Goal: Find contact information: Find contact information

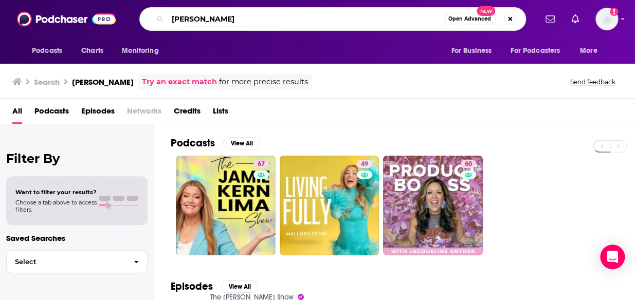
drag, startPoint x: 262, startPoint y: 15, endPoint x: 164, endPoint y: 22, distance: 97.9
click at [164, 22] on div "[PERSON_NAME] Lima Open Advanced New" at bounding box center [332, 19] width 386 height 24
type input "iHeart"
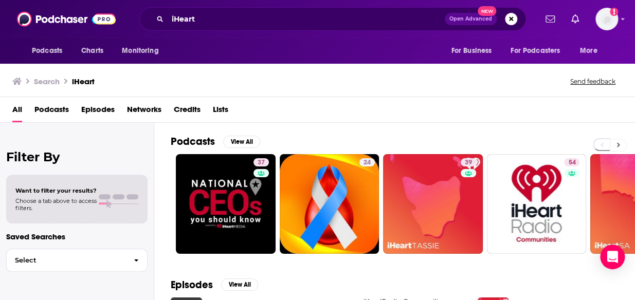
click at [617, 142] on icon at bounding box center [618, 144] width 4 height 7
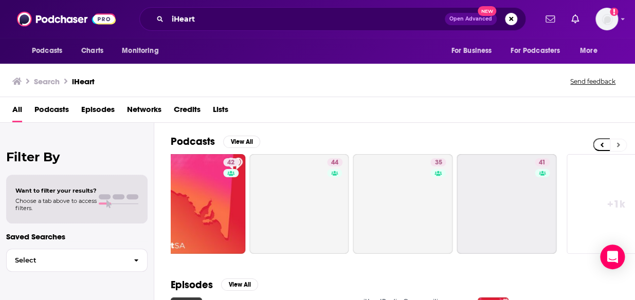
scroll to position [0, 463]
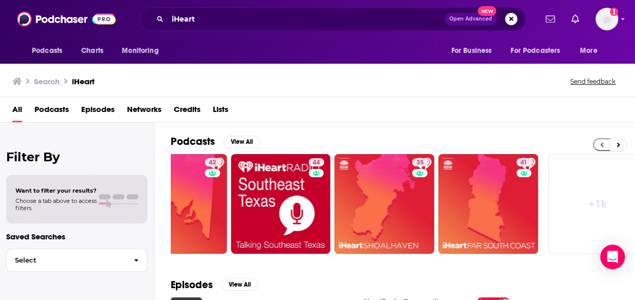
click at [600, 143] on icon at bounding box center [602, 144] width 4 height 7
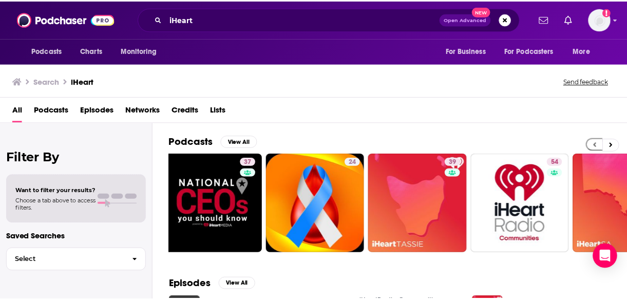
scroll to position [0, 0]
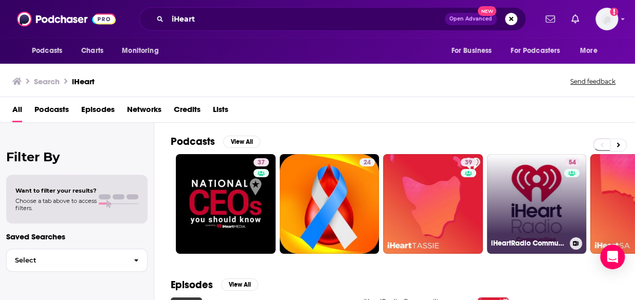
click at [537, 189] on link "54 iHeartRadio Communities" at bounding box center [537, 204] width 100 height 100
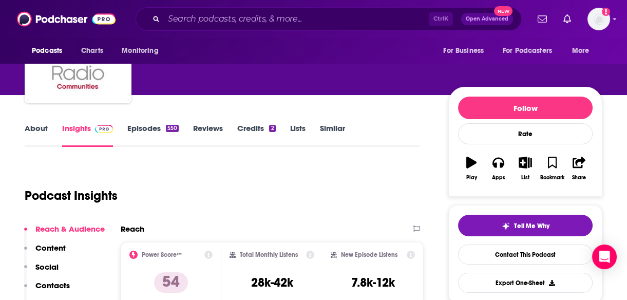
scroll to position [68, 0]
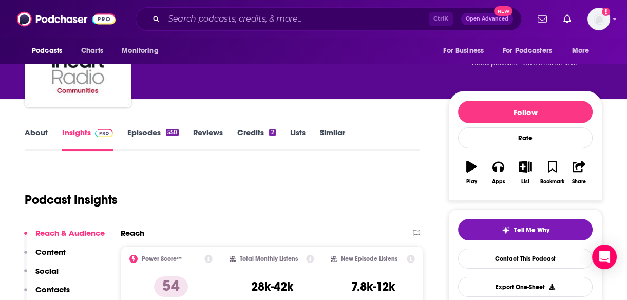
click at [35, 135] on link "About" at bounding box center [36, 139] width 23 height 24
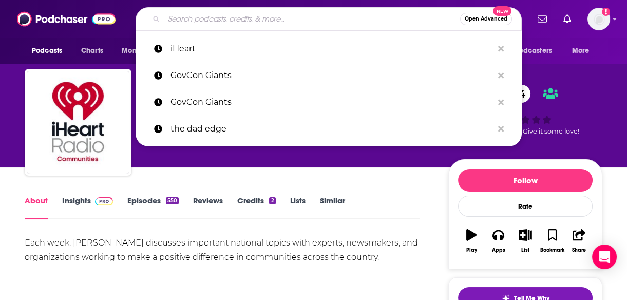
click at [230, 15] on input "Search podcasts, credits, & more..." at bounding box center [312, 19] width 297 height 16
paste input "Small Habits That Radically Improve How You Feel (And Fast!)"
type input "Small Habits That Radically Improve How You Feel (And Fast!)"
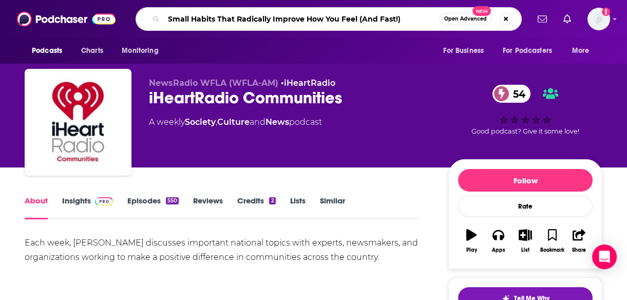
click at [230, 15] on input "Small Habits That Radically Improve How You Feel (And Fast!)" at bounding box center [302, 19] width 276 height 16
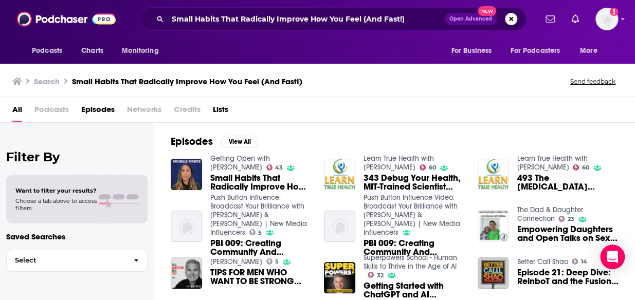
click at [247, 189] on span "Small Habits That Radically Improve How You Feel (And Fast!) ft. [PERSON_NAME]" at bounding box center [261, 182] width 102 height 17
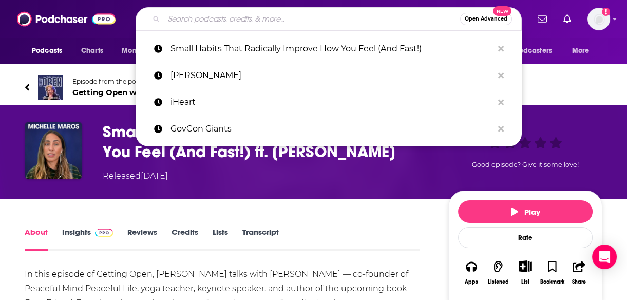
click at [345, 23] on input "Search podcasts, credits, & more..." at bounding box center [312, 19] width 297 height 16
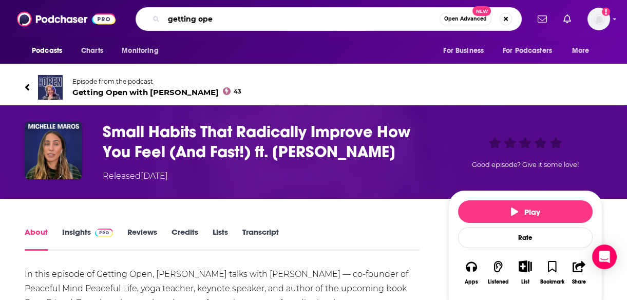
type input "getting open"
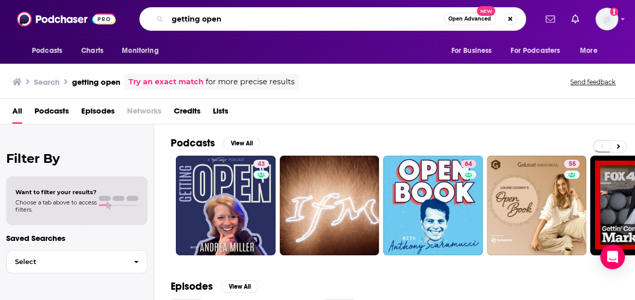
drag, startPoint x: 232, startPoint y: 23, endPoint x: 122, endPoint y: 24, distance: 110.0
click at [122, 24] on div "Podcasts Charts Monitoring getting open Open Advanced New For Business For Podc…" at bounding box center [328, 19] width 415 height 24
type input "[DEMOGRAPHIC_DATA] bitch"
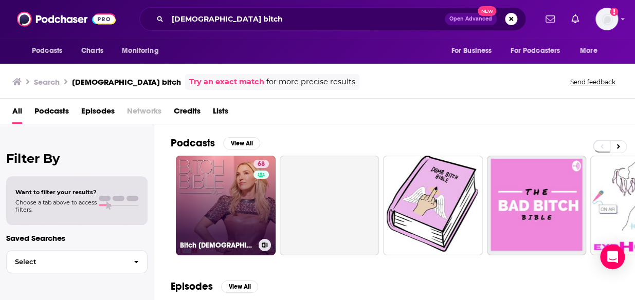
click at [215, 177] on link "68 Bitch [DEMOGRAPHIC_DATA]" at bounding box center [226, 206] width 100 height 100
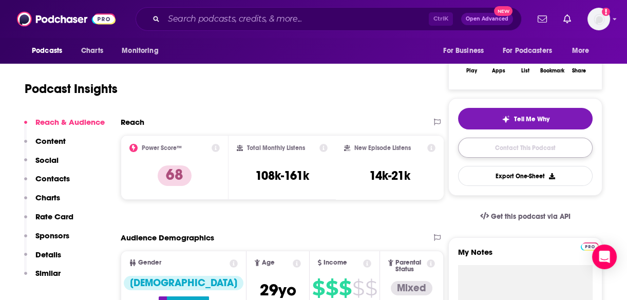
click at [511, 150] on link "Contact This Podcast" at bounding box center [525, 148] width 135 height 20
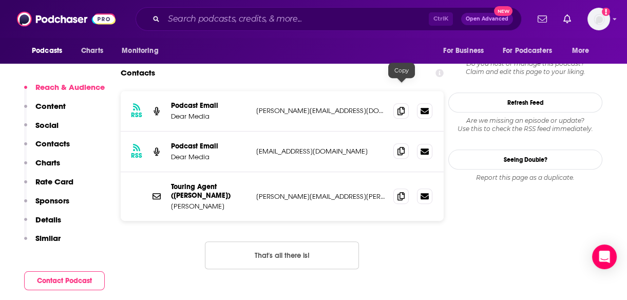
click at [400, 147] on icon at bounding box center [401, 151] width 7 height 8
click at [316, 49] on div "Podcasts Charts Monitoring For Business For Podcasters More" at bounding box center [313, 51] width 627 height 26
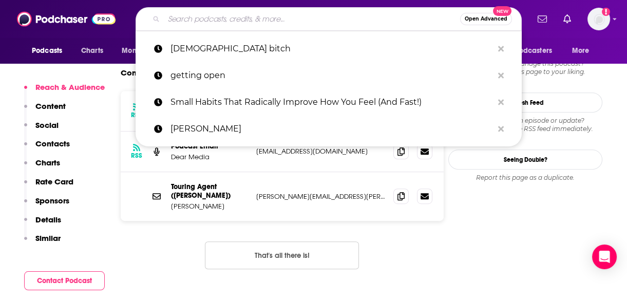
click at [368, 15] on input "Search podcasts, credits, & more..." at bounding box center [312, 19] width 297 height 16
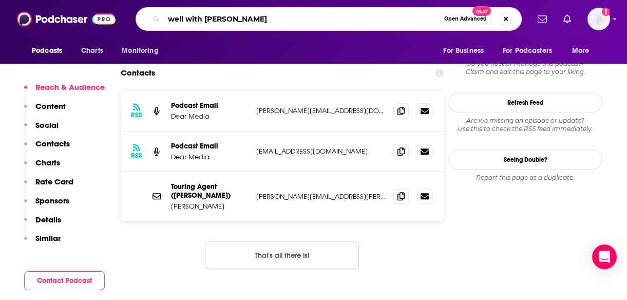
type input "well with [PERSON_NAME]"
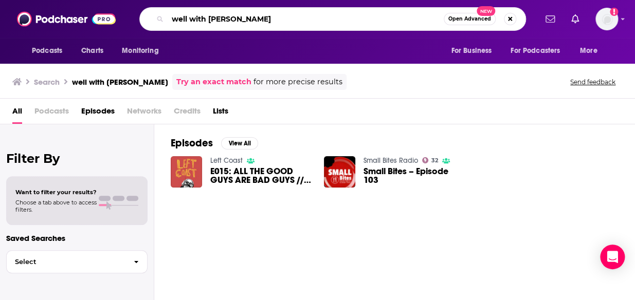
click at [245, 21] on input "well with [PERSON_NAME]" at bounding box center [306, 19] width 276 height 16
type input "well with [PERSON_NAME]"
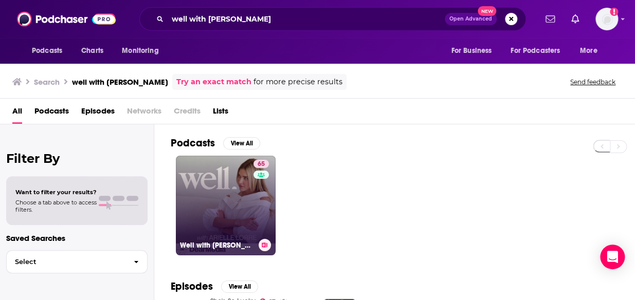
click at [230, 220] on link "65 Well with [PERSON_NAME]" at bounding box center [226, 206] width 100 height 100
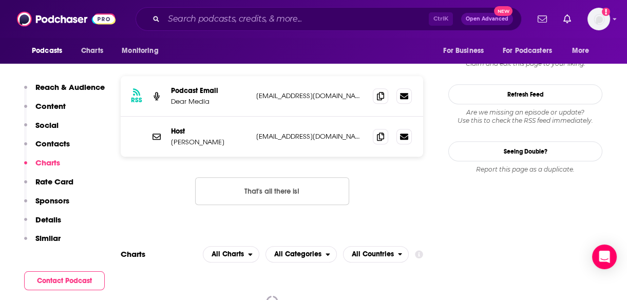
scroll to position [872, 0]
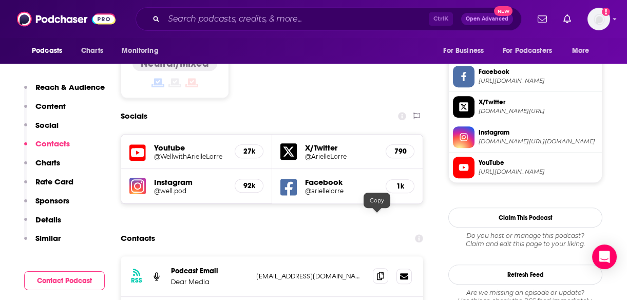
click at [378, 272] on icon at bounding box center [380, 276] width 7 height 8
click at [240, 17] on input "Search podcasts, credits, & more..." at bounding box center [296, 19] width 265 height 16
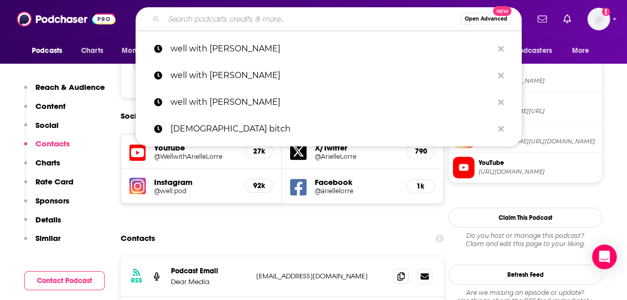
paste input "Absolutely Not with [PERSON_NAME]"
type input "Absolutely Not with [PERSON_NAME]"
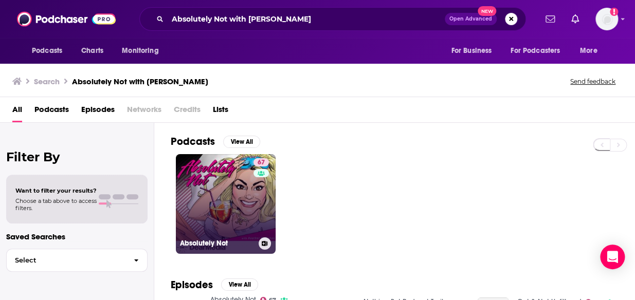
click at [214, 205] on link "67 Absolutely Not" at bounding box center [226, 204] width 100 height 100
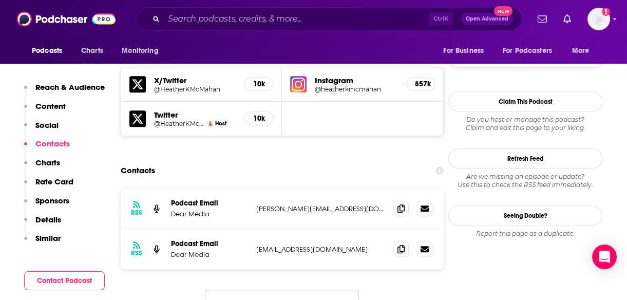
scroll to position [907, 0]
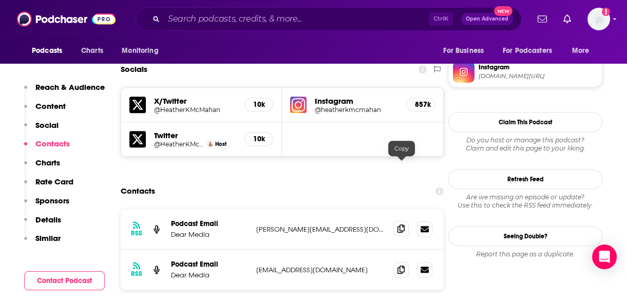
click at [401, 225] on icon at bounding box center [401, 229] width 7 height 8
click at [396, 221] on span at bounding box center [401, 228] width 15 height 15
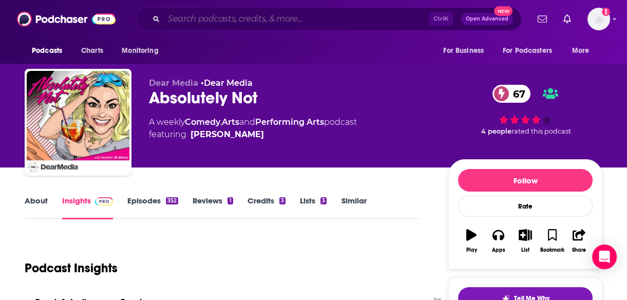
click at [253, 19] on input "Search podcasts, credits, & more..." at bounding box center [296, 19] width 265 height 16
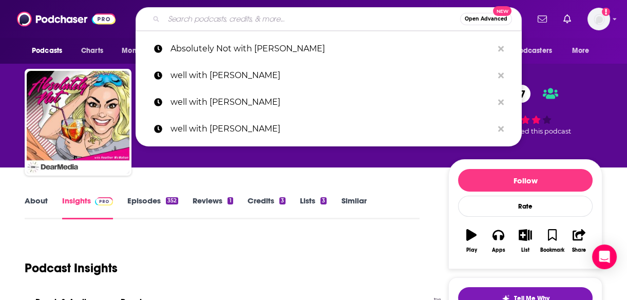
paste input "Everything is the Best"
type input "Everything is the Best"
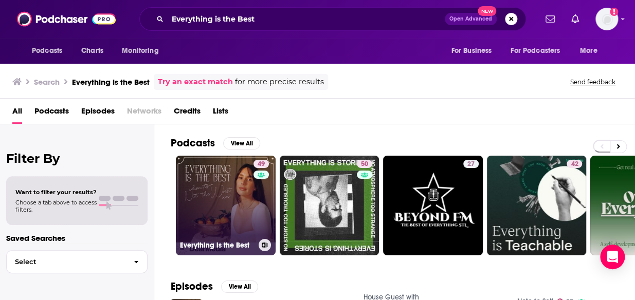
click at [226, 208] on link "49 Everything is the Best" at bounding box center [226, 206] width 100 height 100
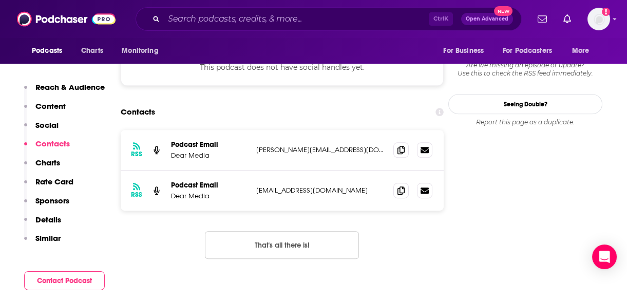
scroll to position [918, 0]
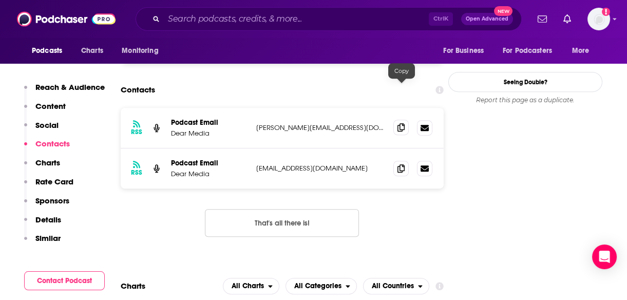
click at [402, 123] on icon at bounding box center [401, 127] width 7 height 8
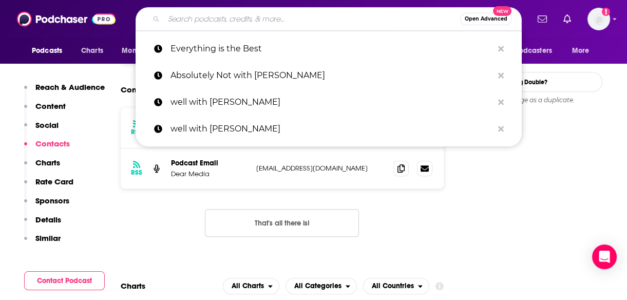
click at [286, 22] on input "Search podcasts, credits, & more..." at bounding box center [312, 19] width 297 height 16
paste input "Dear [PERSON_NAME] with [PERSON_NAME]"
type input "Dear [PERSON_NAME] with [PERSON_NAME]"
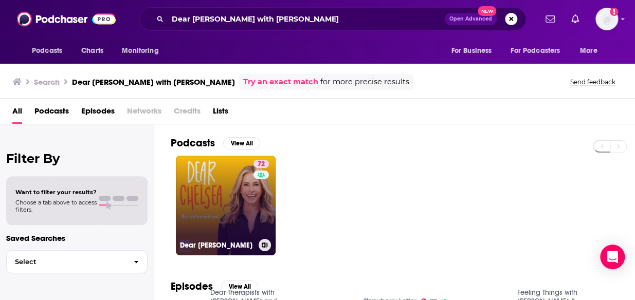
click at [195, 226] on link "72 Dear [PERSON_NAME]" at bounding box center [226, 206] width 100 height 100
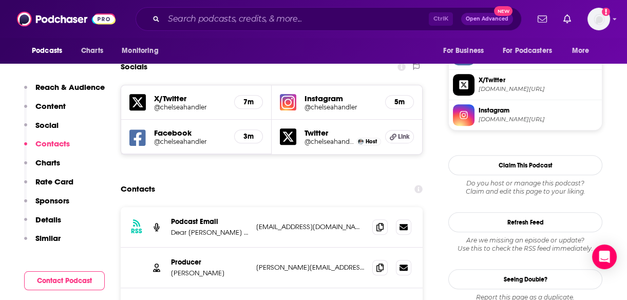
scroll to position [904, 0]
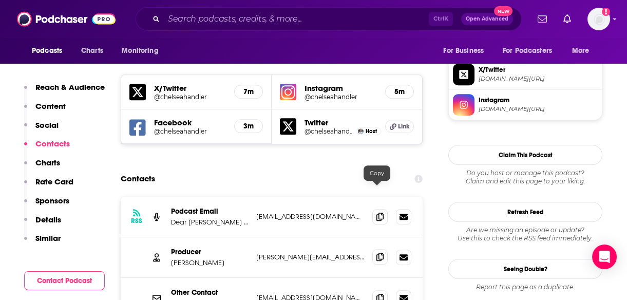
click at [377, 253] on icon at bounding box center [380, 257] width 7 height 8
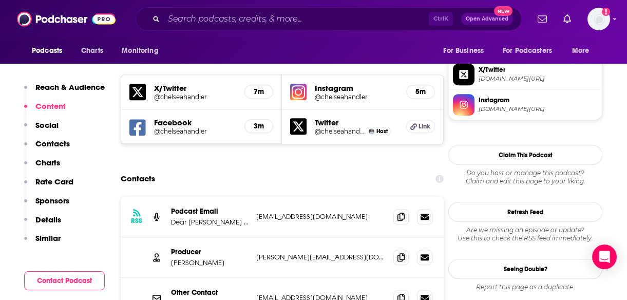
scroll to position [0, 0]
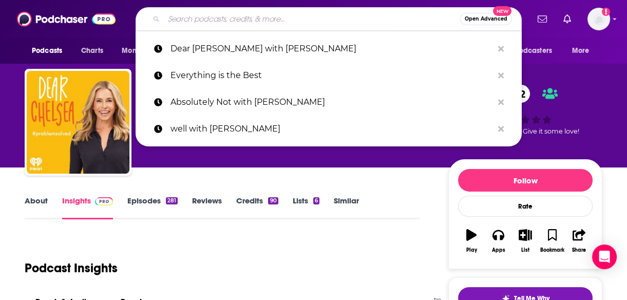
click at [262, 15] on input "Search podcasts, credits, & more..." at bounding box center [312, 19] width 297 height 16
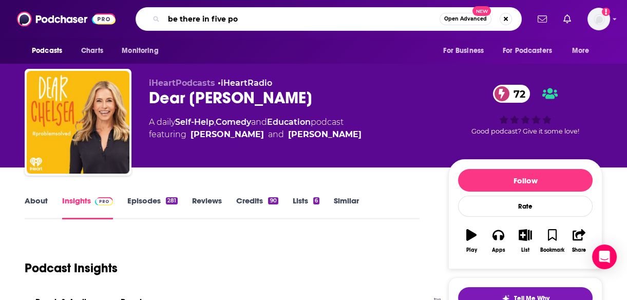
type input "be there in five pod"
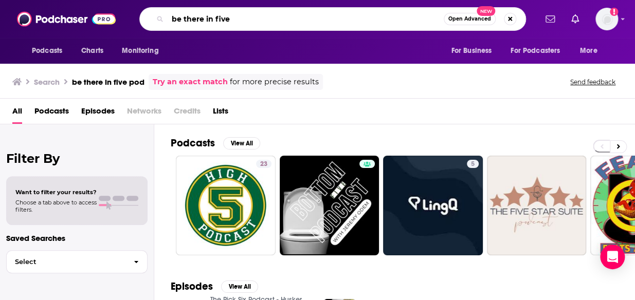
type input "be there in five"
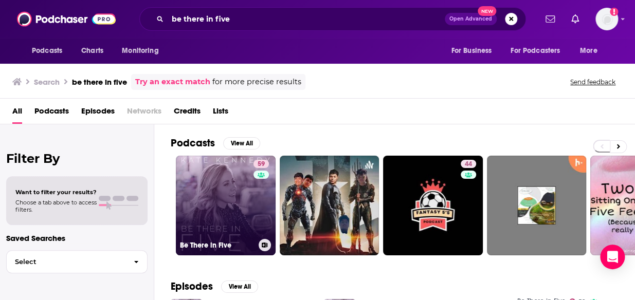
click at [220, 213] on link "59 Be There in Five" at bounding box center [226, 206] width 100 height 100
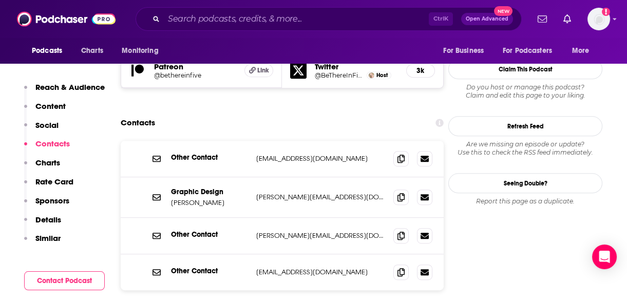
scroll to position [1041, 0]
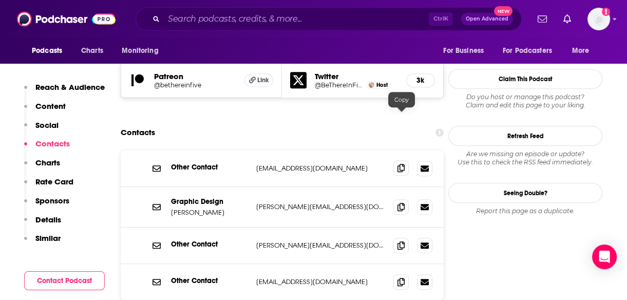
click at [402, 164] on icon at bounding box center [401, 168] width 7 height 8
click at [405, 164] on icon at bounding box center [401, 168] width 7 height 8
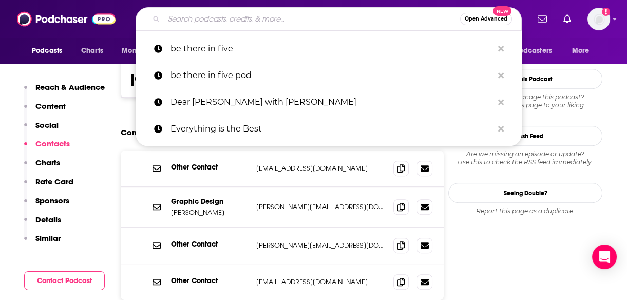
click at [236, 25] on input "Search podcasts, credits, & more..." at bounding box center [312, 19] width 297 height 16
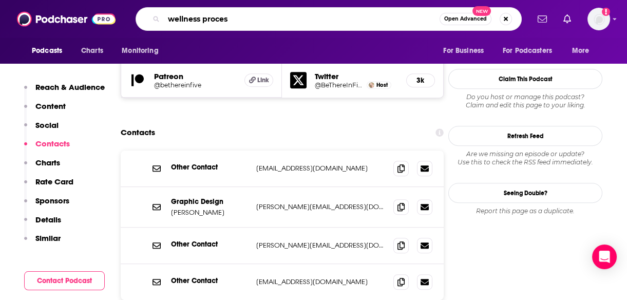
type input "wellness process"
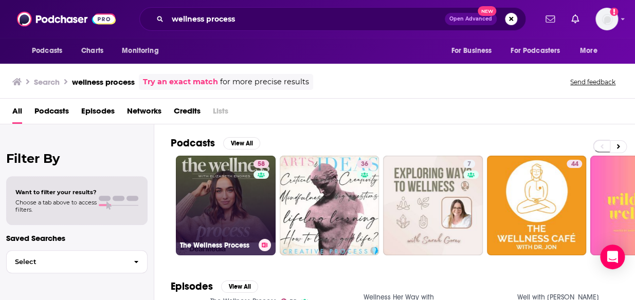
click at [210, 211] on link "58 The Wellness Process" at bounding box center [226, 206] width 100 height 100
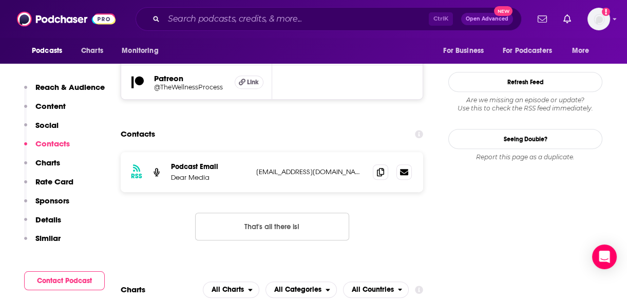
scroll to position [961, 0]
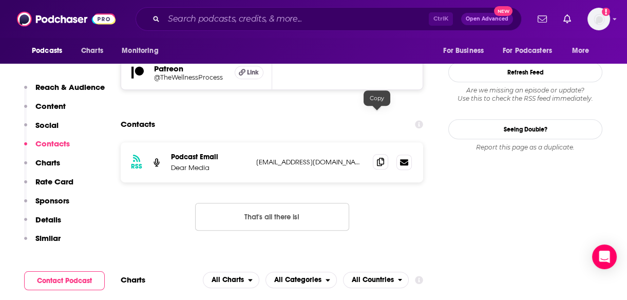
click at [377, 158] on icon at bounding box center [380, 162] width 7 height 8
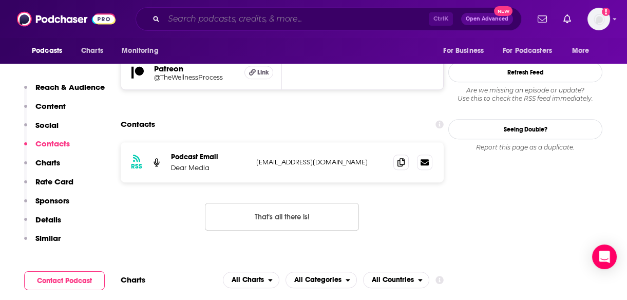
click at [337, 15] on input "Search podcasts, credits, & more..." at bounding box center [296, 19] width 265 height 16
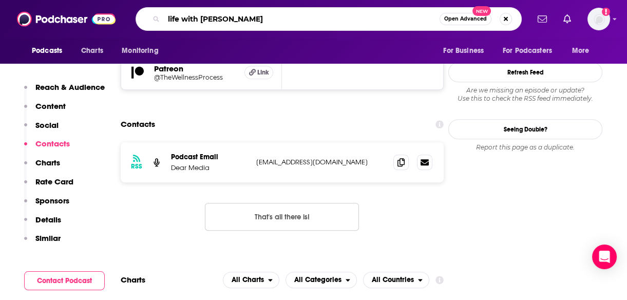
type input "life with [PERSON_NAME]"
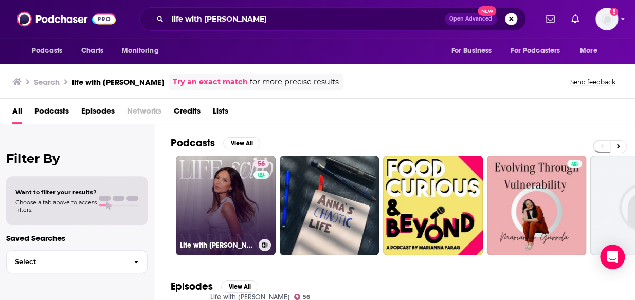
click at [226, 214] on link "56 Life with [PERSON_NAME]" at bounding box center [226, 206] width 100 height 100
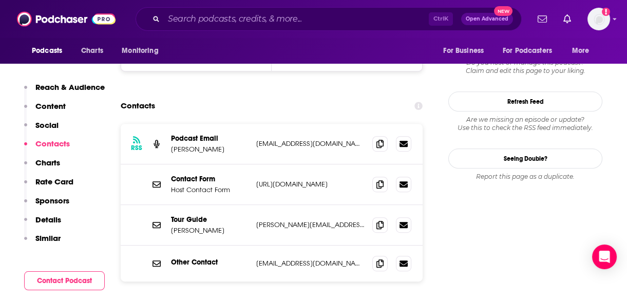
scroll to position [1096, 0]
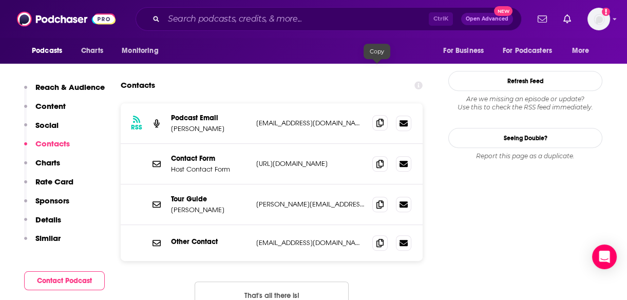
click at [377, 119] on icon at bounding box center [380, 123] width 7 height 8
